Goal: Go to known website: Access a specific website the user already knows

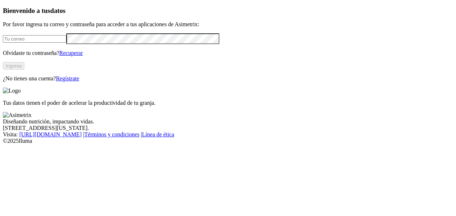
type input "[PERSON_NAME][EMAIL_ADDRESS][PERSON_NAME][DOMAIN_NAME]"
click at [24, 70] on button "Ingresa" at bounding box center [14, 66] width 22 height 8
